Goal: Task Accomplishment & Management: Use online tool/utility

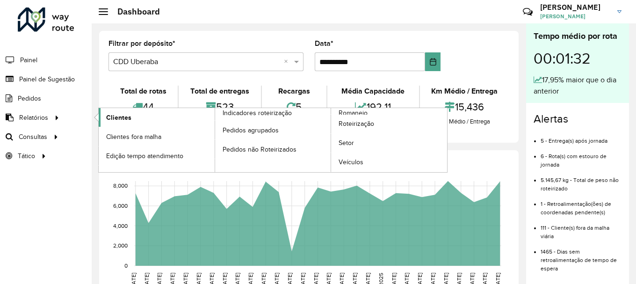
click at [116, 119] on span "Clientes" at bounding box center [118, 118] width 25 height 10
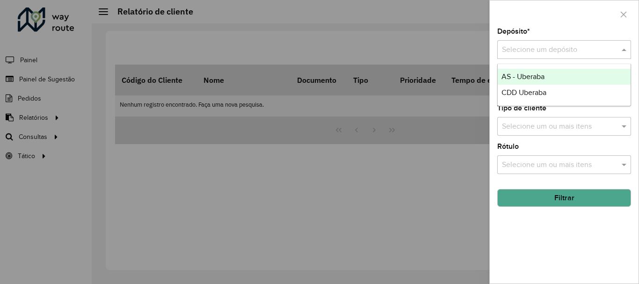
click at [584, 41] on div "Selecione um depósito" at bounding box center [564, 49] width 134 height 19
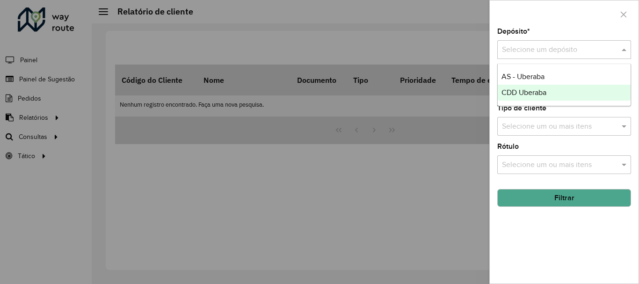
click at [545, 94] on span "CDD Uberaba" at bounding box center [524, 92] width 45 height 8
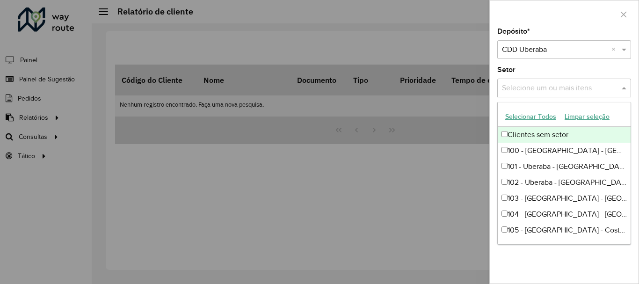
click at [545, 93] on input "text" at bounding box center [560, 88] width 120 height 11
click at [414, 198] on div at bounding box center [319, 142] width 639 height 284
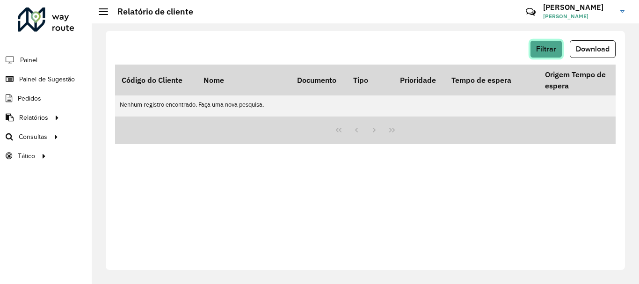
click at [542, 48] on span "Filtrar" at bounding box center [546, 49] width 20 height 8
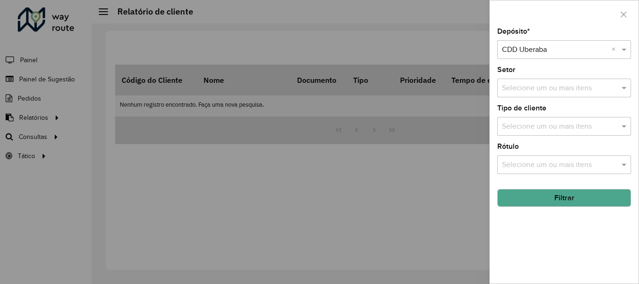
click at [531, 189] on button "Filtrar" at bounding box center [564, 198] width 134 height 18
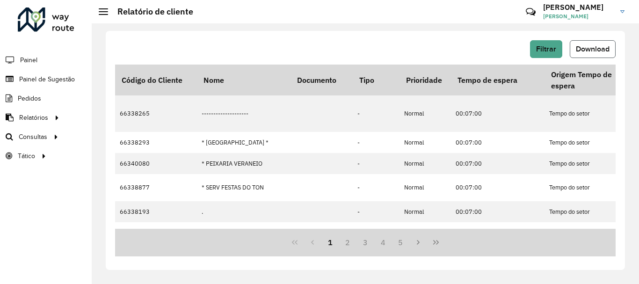
click at [588, 54] on button "Download" at bounding box center [593, 49] width 46 height 18
